Goal: Obtain resource: Obtain resource

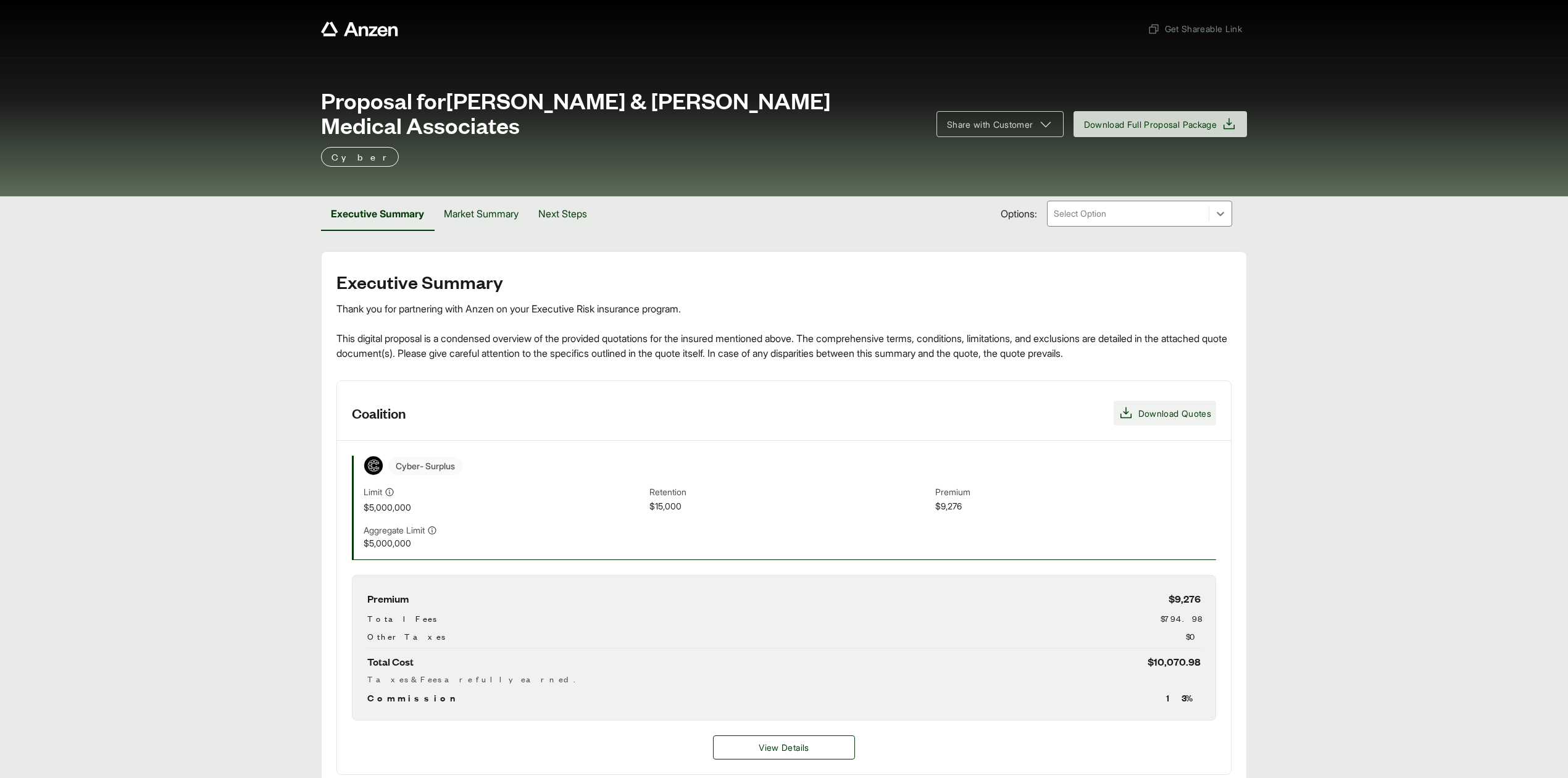
click at [1174, 407] on span "Download Quotes" at bounding box center [1175, 413] width 73 height 13
drag, startPoint x: 40, startPoint y: 337, endPoint x: 133, endPoint y: 341, distance: 93.1
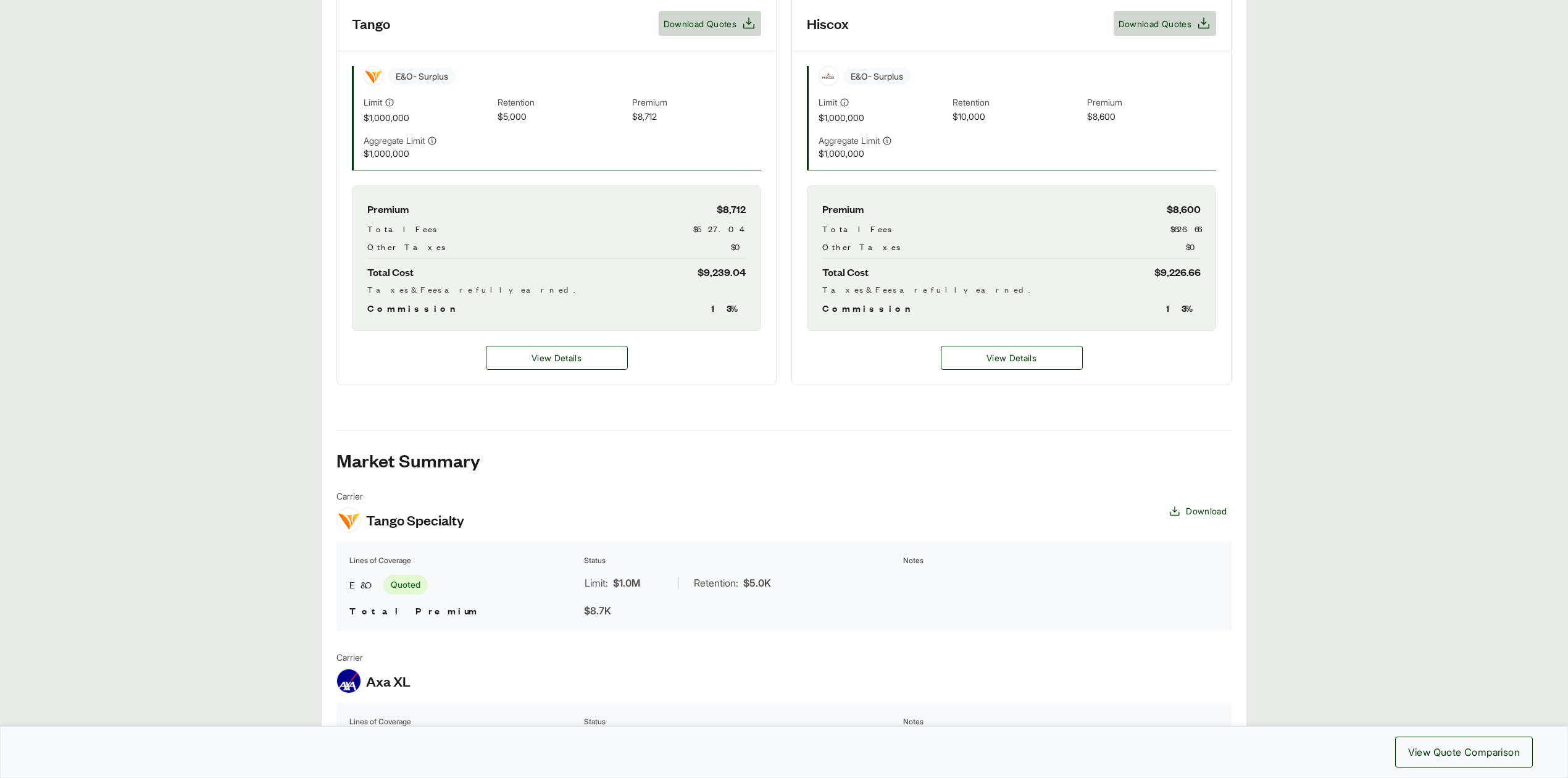
scroll to position [411, 0]
click at [583, 364] on button "View Details" at bounding box center [557, 357] width 142 height 24
click at [581, 363] on span "View Details" at bounding box center [556, 357] width 50 height 13
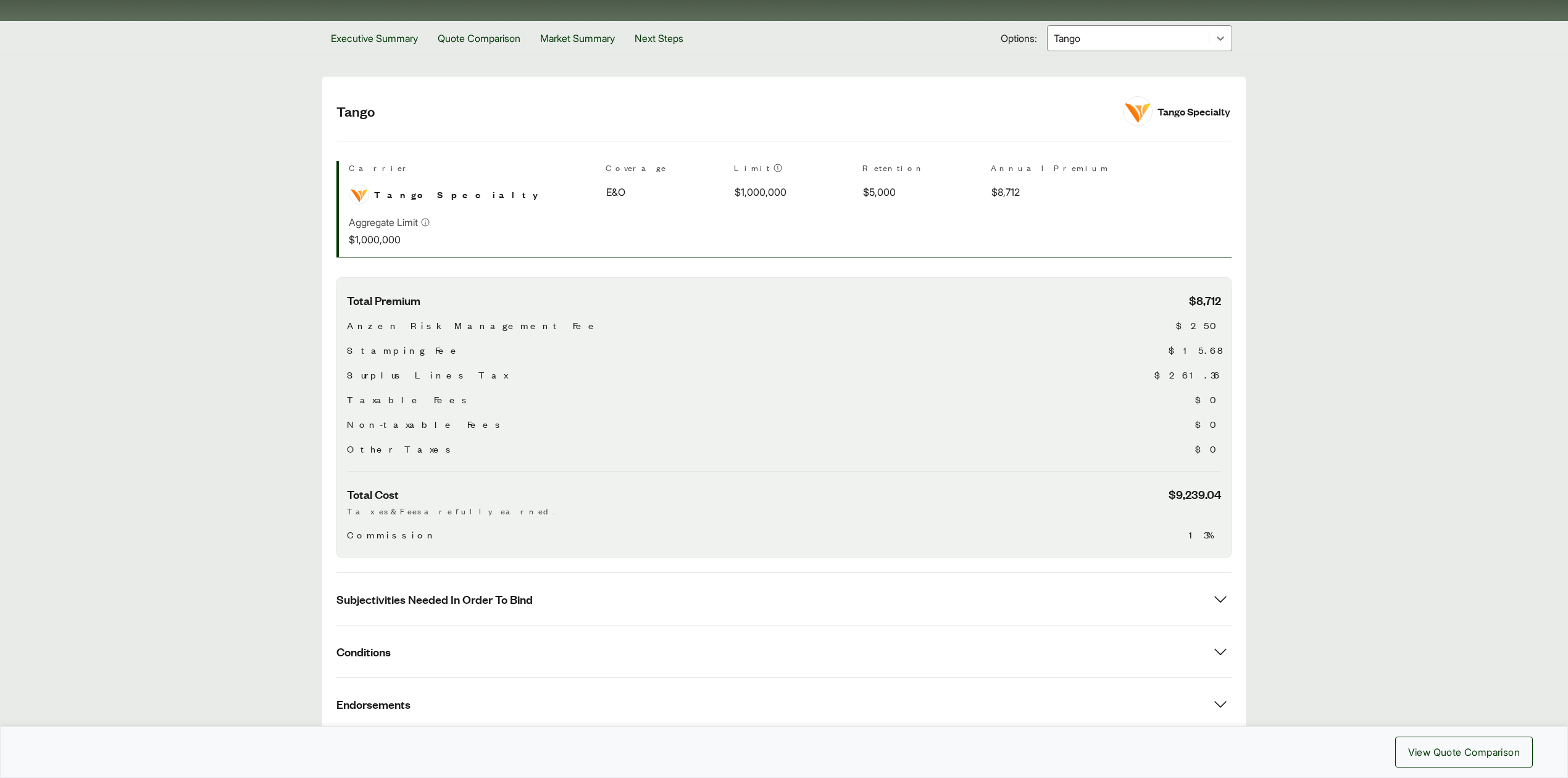
scroll to position [284, 0]
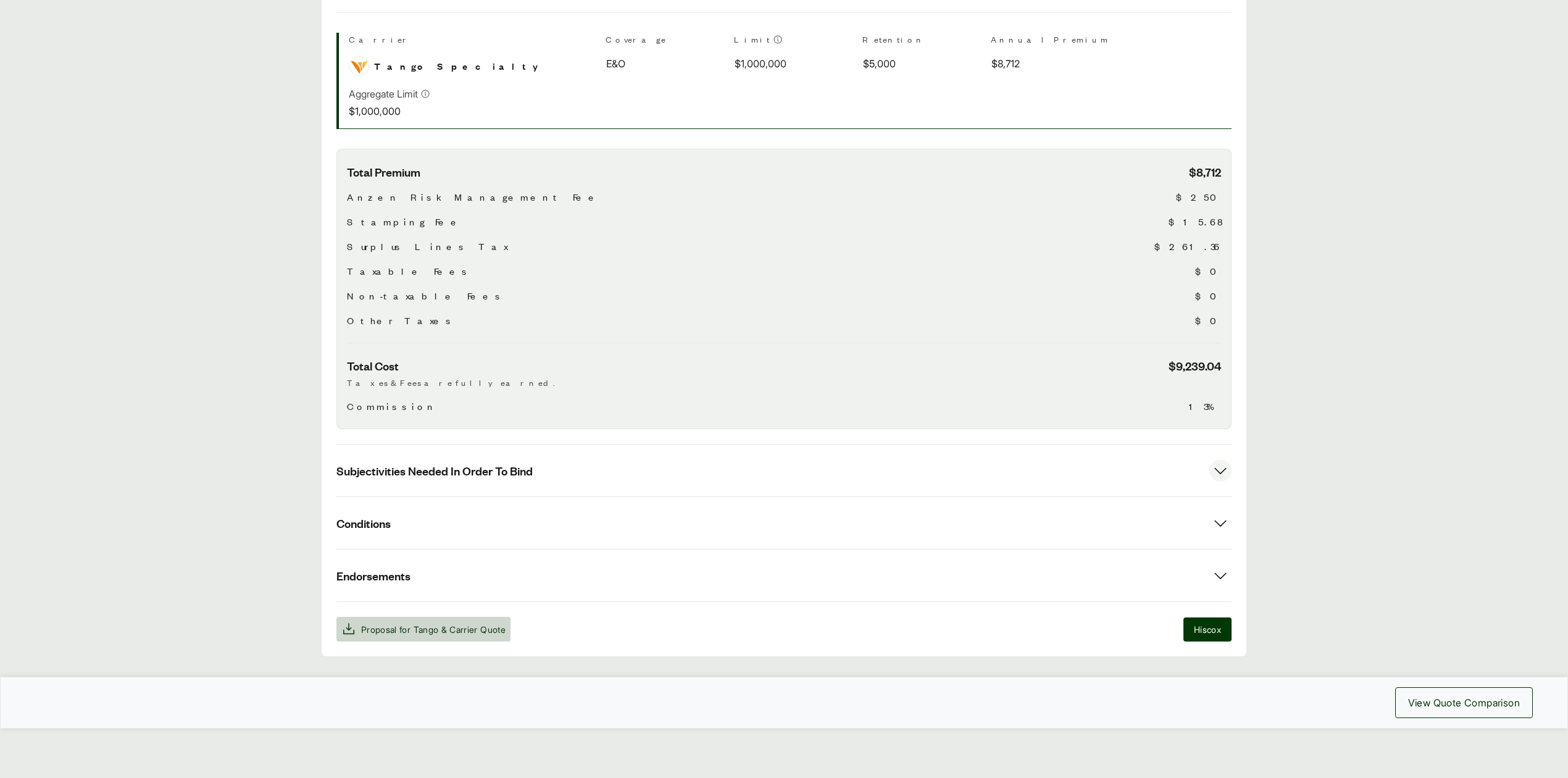
click at [571, 464] on button "Subjectivities Needed In Order To Bind" at bounding box center [784, 470] width 895 height 52
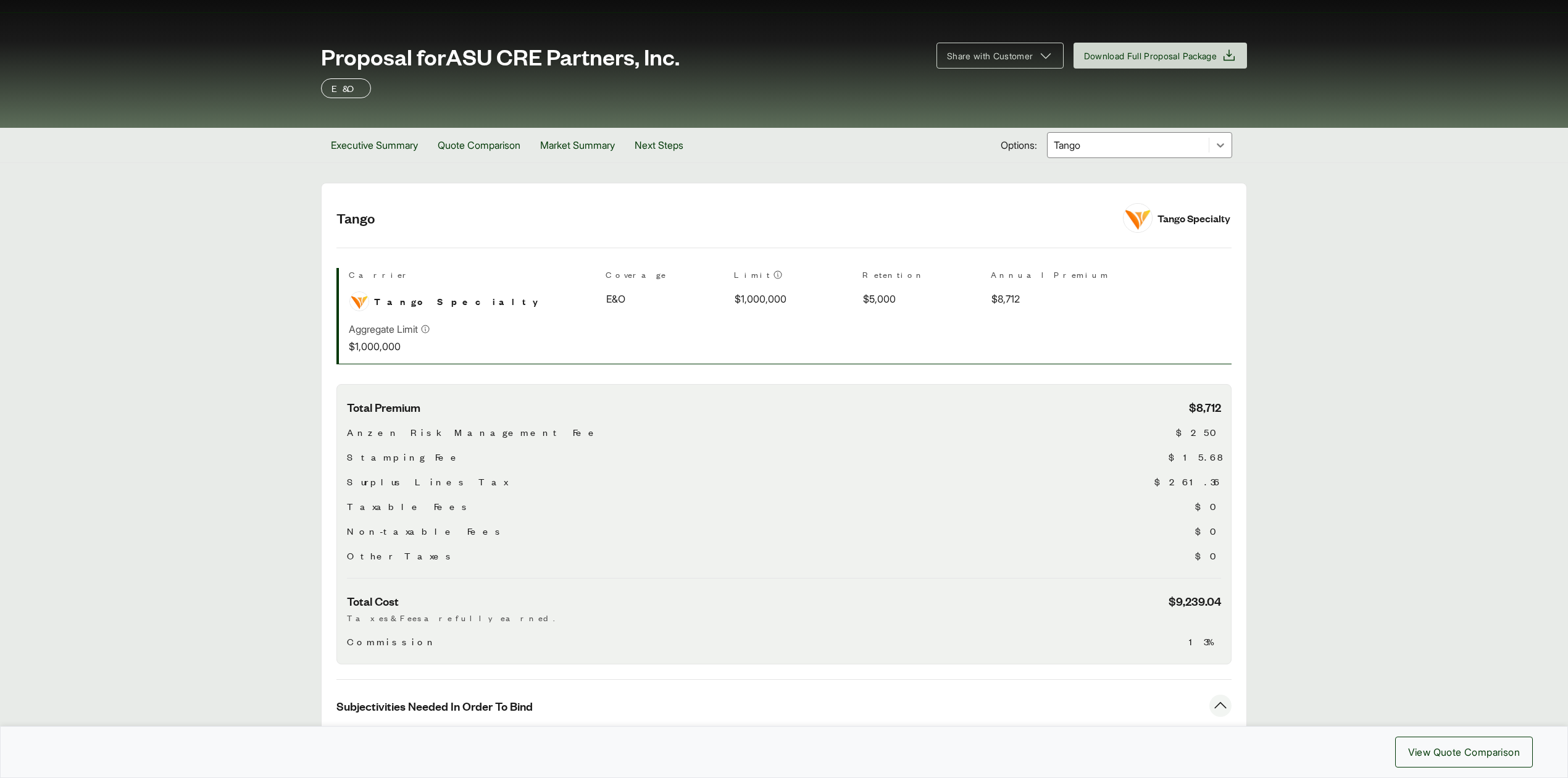
scroll to position [39, 0]
